Goal: Obtain resource: Download file/media

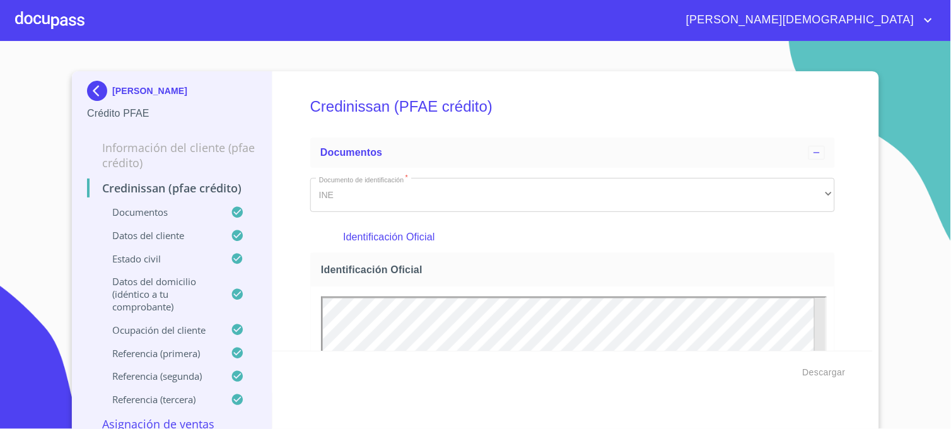
click at [91, 88] on img at bounding box center [99, 91] width 25 height 20
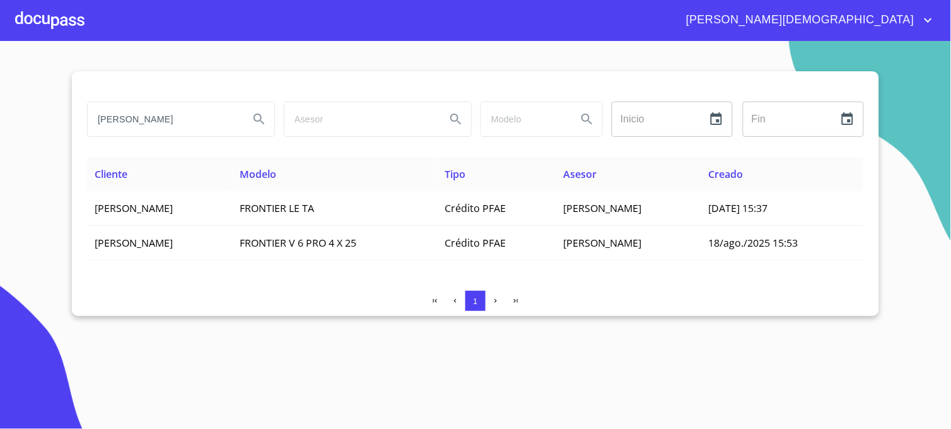
drag, startPoint x: 107, startPoint y: 119, endPoint x: 64, endPoint y: 119, distance: 42.9
click at [64, 119] on section "[PERSON_NAME] Inicio ​ Fin ​ Cliente Modelo Tipo Asesor Creado [PERSON_NAME] FR…" at bounding box center [475, 235] width 951 height 388
click at [268, 114] on button "Search" at bounding box center [259, 119] width 30 height 30
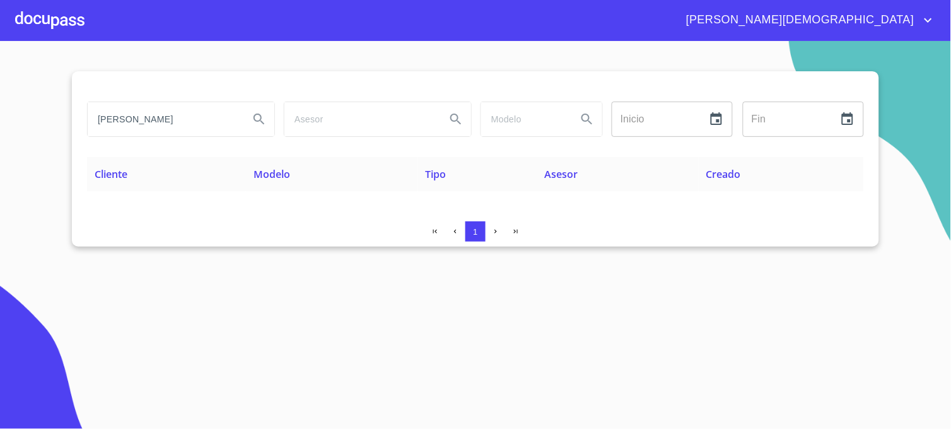
drag, startPoint x: 212, startPoint y: 122, endPoint x: -3, endPoint y: 103, distance: 216.4
click at [0, 103] on html "[PERSON_NAME] [PERSON_NAME] Inicio ​ Fin ​ Cliente Modelo Tipo Asesor Creado 1 …" at bounding box center [475, 214] width 951 height 429
click at [255, 120] on icon "Search" at bounding box center [258, 118] width 11 height 11
drag, startPoint x: 198, startPoint y: 117, endPoint x: 36, endPoint y: 93, distance: 163.7
click at [36, 93] on section "[PERSON_NAME] DE [PERSON_NAME] Inicio ​ Fin ​ Cliente Modelo Tipo Asesor Creado…" at bounding box center [475, 235] width 951 height 388
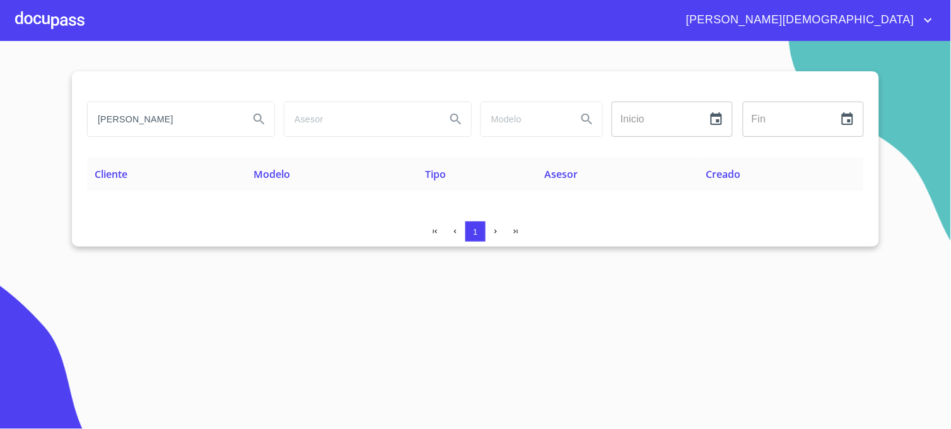
click at [262, 117] on icon "Search" at bounding box center [258, 118] width 11 height 11
drag, startPoint x: 207, startPoint y: 120, endPoint x: 0, endPoint y: 112, distance: 206.9
click at [34, 124] on section "[PERSON_NAME] Inicio ​ Fin ​ Cliente Modelo Tipo Asesor Creado 1" at bounding box center [475, 235] width 951 height 388
type input "[PERSON_NAME]"
click at [252, 119] on icon "Search" at bounding box center [259, 119] width 15 height 15
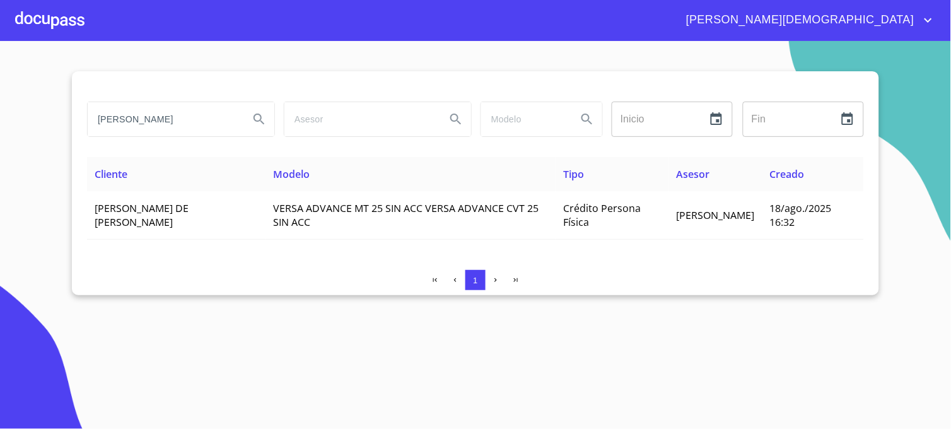
click at [694, 338] on section "[PERSON_NAME] Inicio ​ Fin ​ Cliente Modelo Tipo Asesor Creado [PERSON_NAME] DE…" at bounding box center [475, 235] width 951 height 388
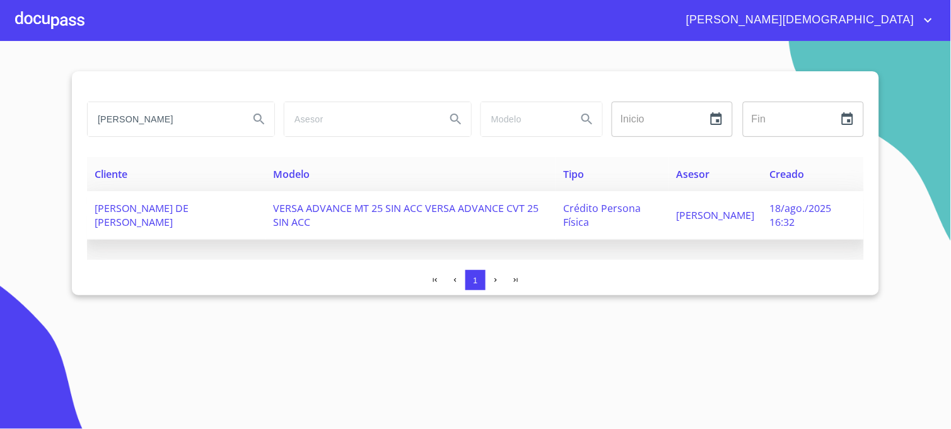
click at [575, 211] on span "Crédito Persona Física" at bounding box center [602, 215] width 78 height 28
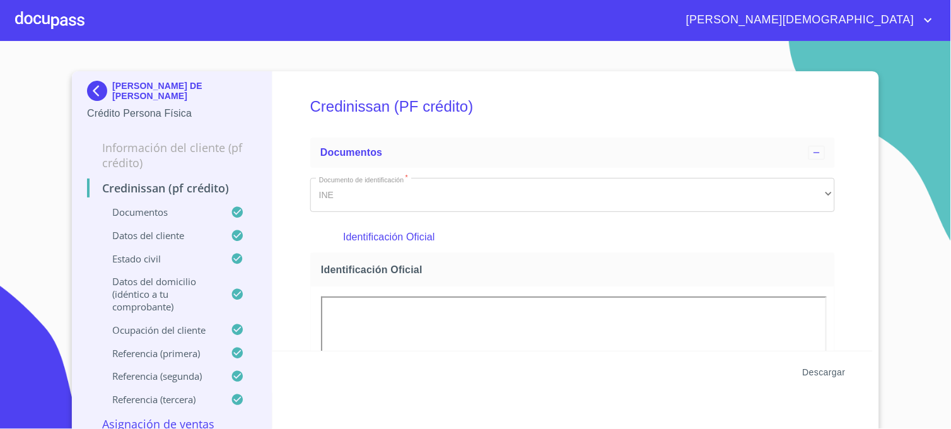
click at [803, 373] on span "Descargar" at bounding box center [824, 372] width 43 height 16
